Goal: Task Accomplishment & Management: Manage account settings

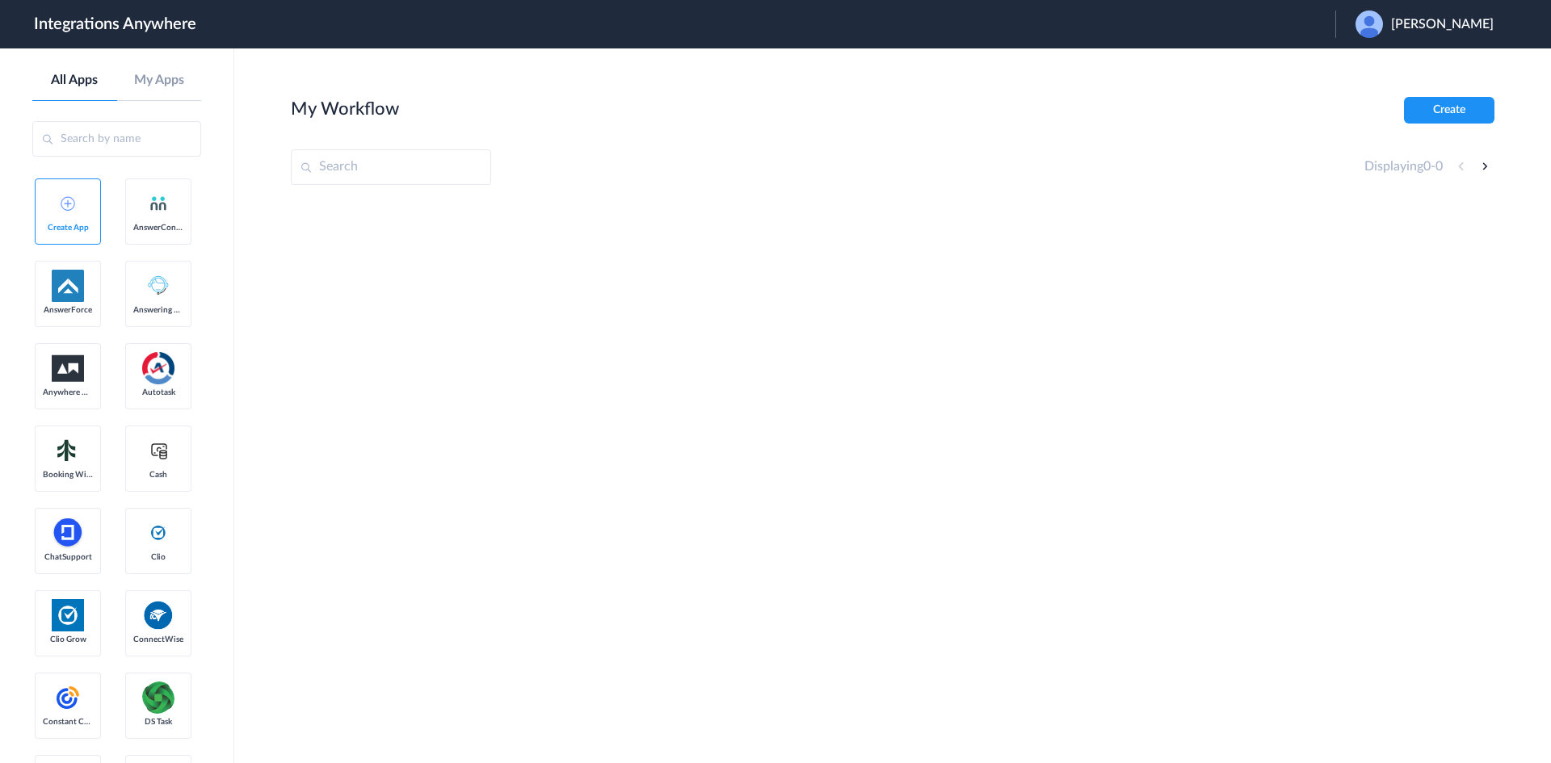
click at [1448, 23] on span "[PERSON_NAME]" at bounding box center [1442, 24] width 103 height 15
click at [1407, 71] on li "Logout" at bounding box center [1422, 66] width 174 height 30
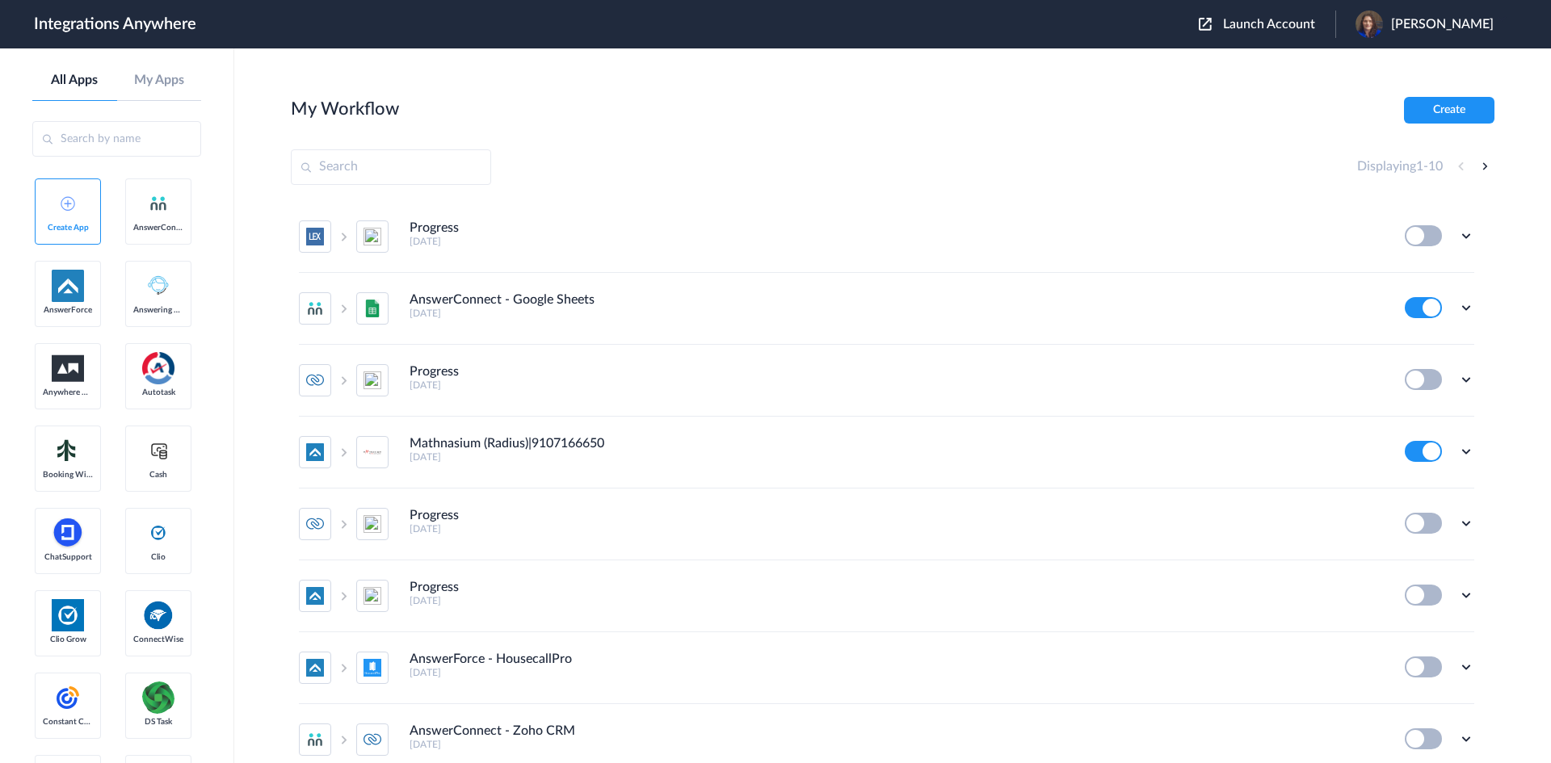
click at [1288, 28] on span "Launch Account" at bounding box center [1269, 24] width 92 height 13
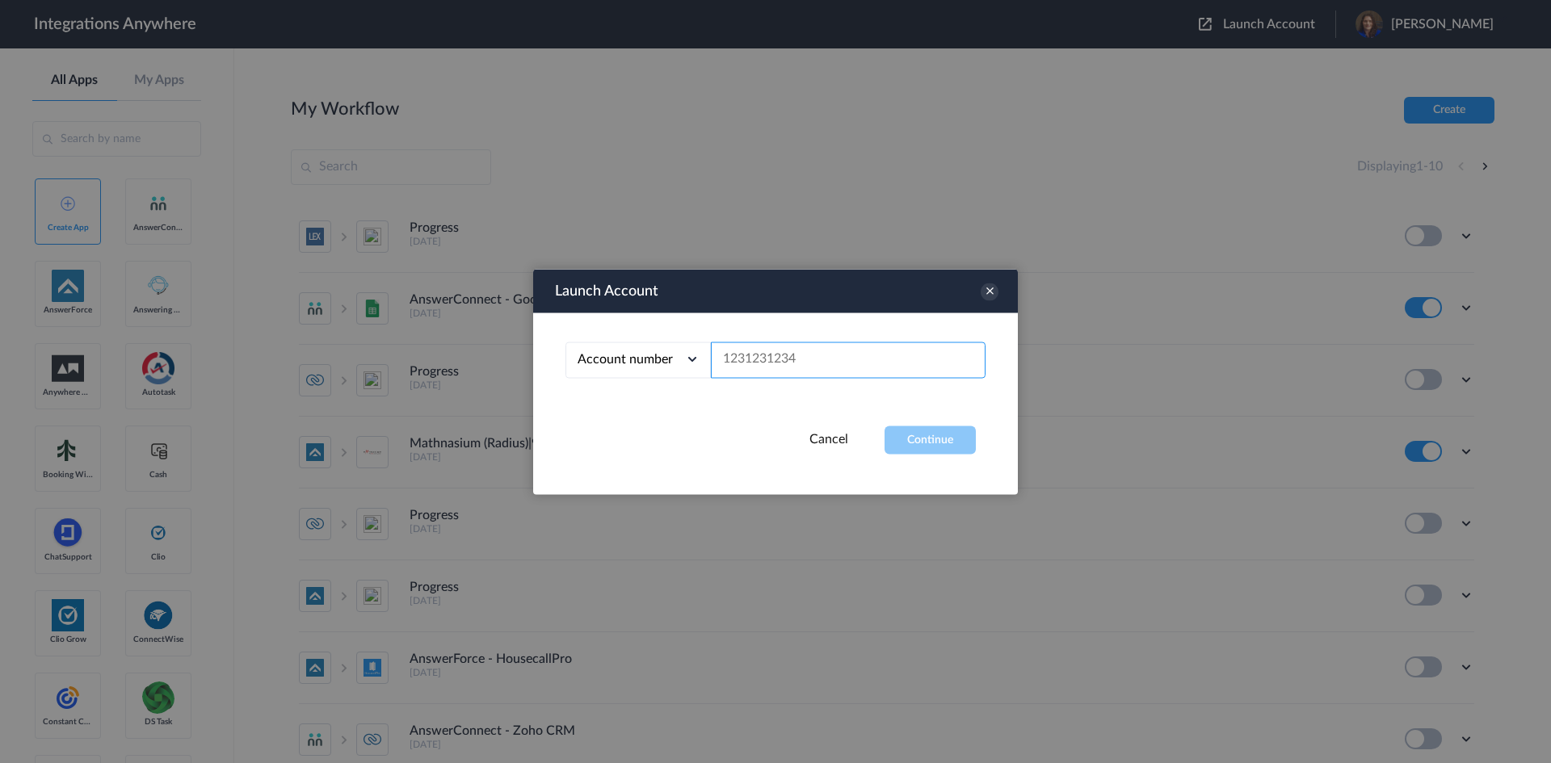
paste input "2527724968"
type input "2527724968"
click at [939, 449] on button "Continue" at bounding box center [930, 440] width 91 height 28
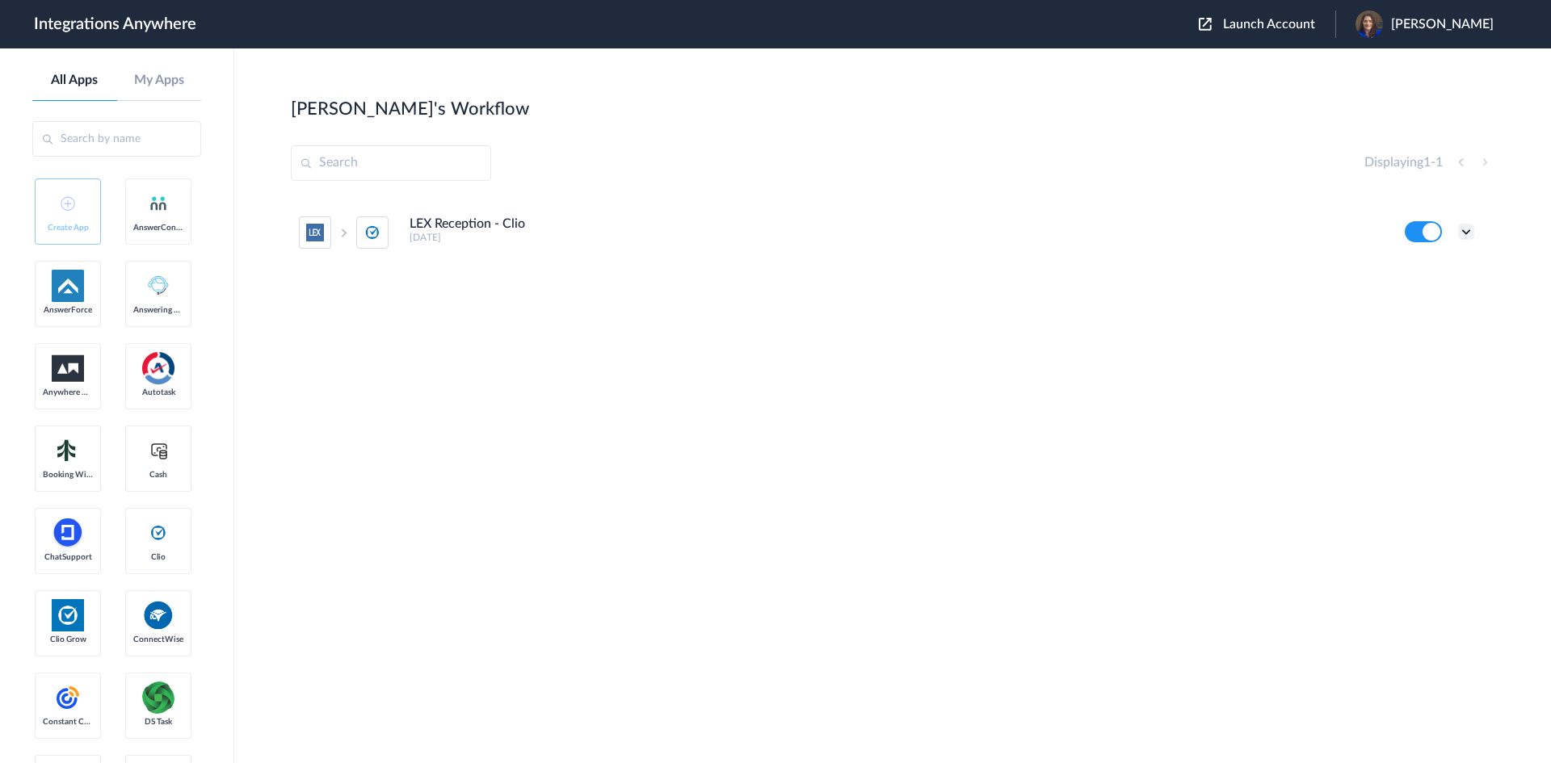
click at [1466, 230] on icon at bounding box center [1466, 232] width 16 height 16
click at [1422, 333] on span "Delete" at bounding box center [1416, 328] width 32 height 11
click at [1422, 333] on span "Are you sure?" at bounding box center [1409, 335] width 57 height 25
